Goal: Task Accomplishment & Management: Complete application form

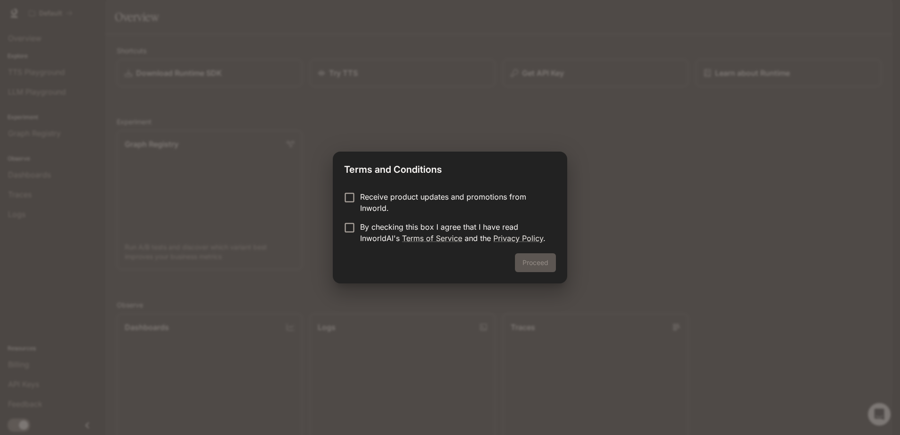
click at [390, 199] on p "Receive product updates and promotions from Inworld." at bounding box center [454, 202] width 188 height 23
click at [366, 230] on p "By checking this box I agree that I have read InworldAI's Terms of Service and …" at bounding box center [454, 232] width 188 height 23
click at [367, 198] on p "Receive product updates and promotions from Inworld." at bounding box center [454, 202] width 188 height 23
click at [554, 265] on button "Proceed" at bounding box center [535, 262] width 41 height 19
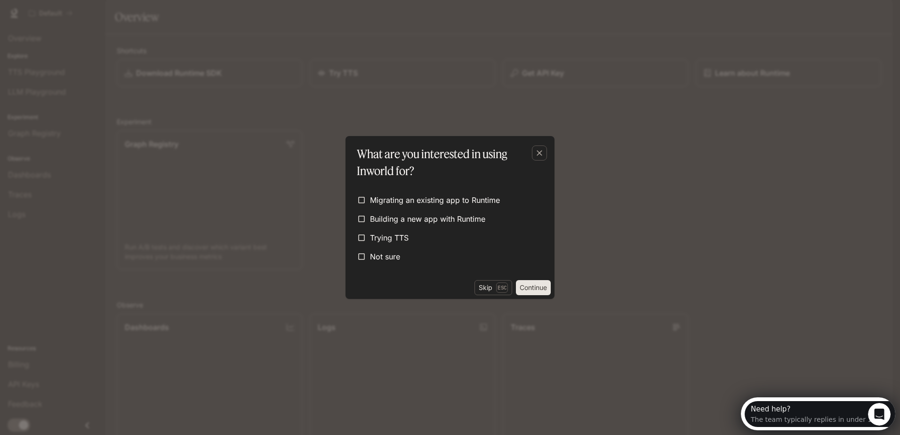
click at [419, 247] on div "Migrating an existing app to Runtime Building a new app with Runtime Trying TTS…" at bounding box center [450, 228] width 194 height 73
click at [403, 256] on label "Not sure" at bounding box center [450, 256] width 194 height 17
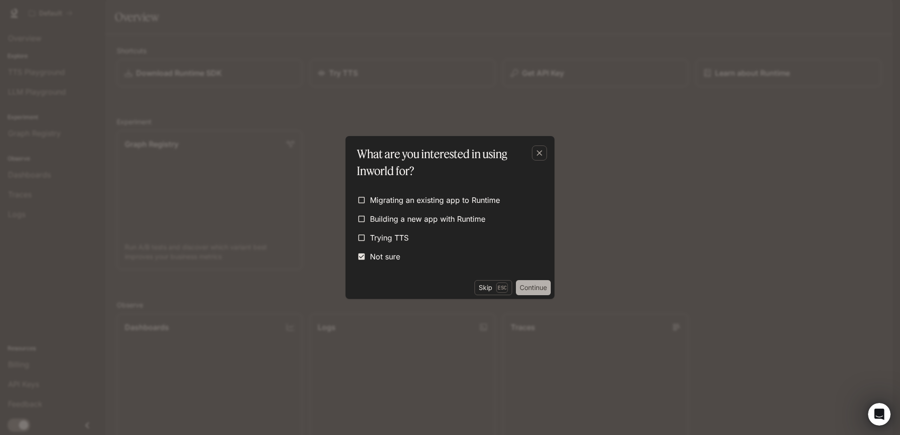
click at [525, 286] on button "Continue" at bounding box center [533, 287] width 35 height 15
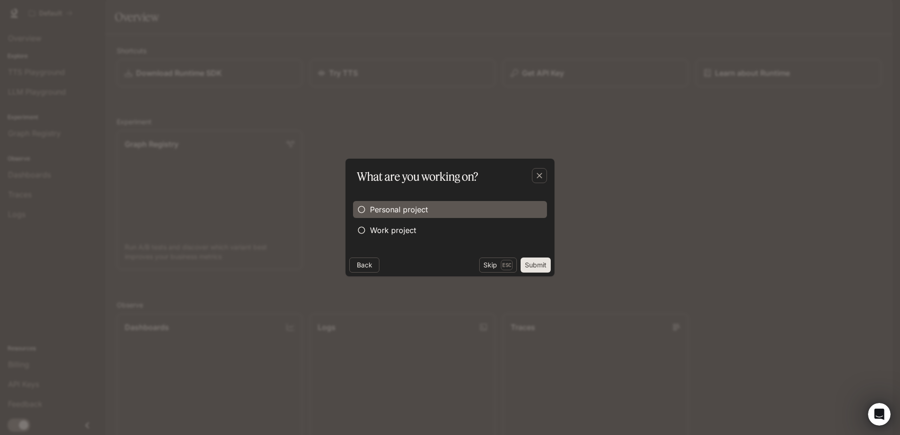
click at [418, 209] on span "Personal project" at bounding box center [399, 209] width 58 height 11
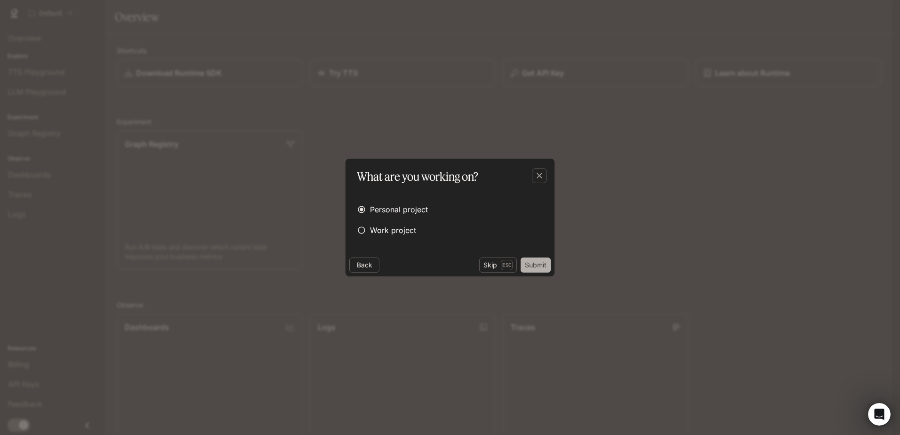
click at [542, 262] on button "Submit" at bounding box center [536, 264] width 30 height 15
